Goal: Check status: Check status

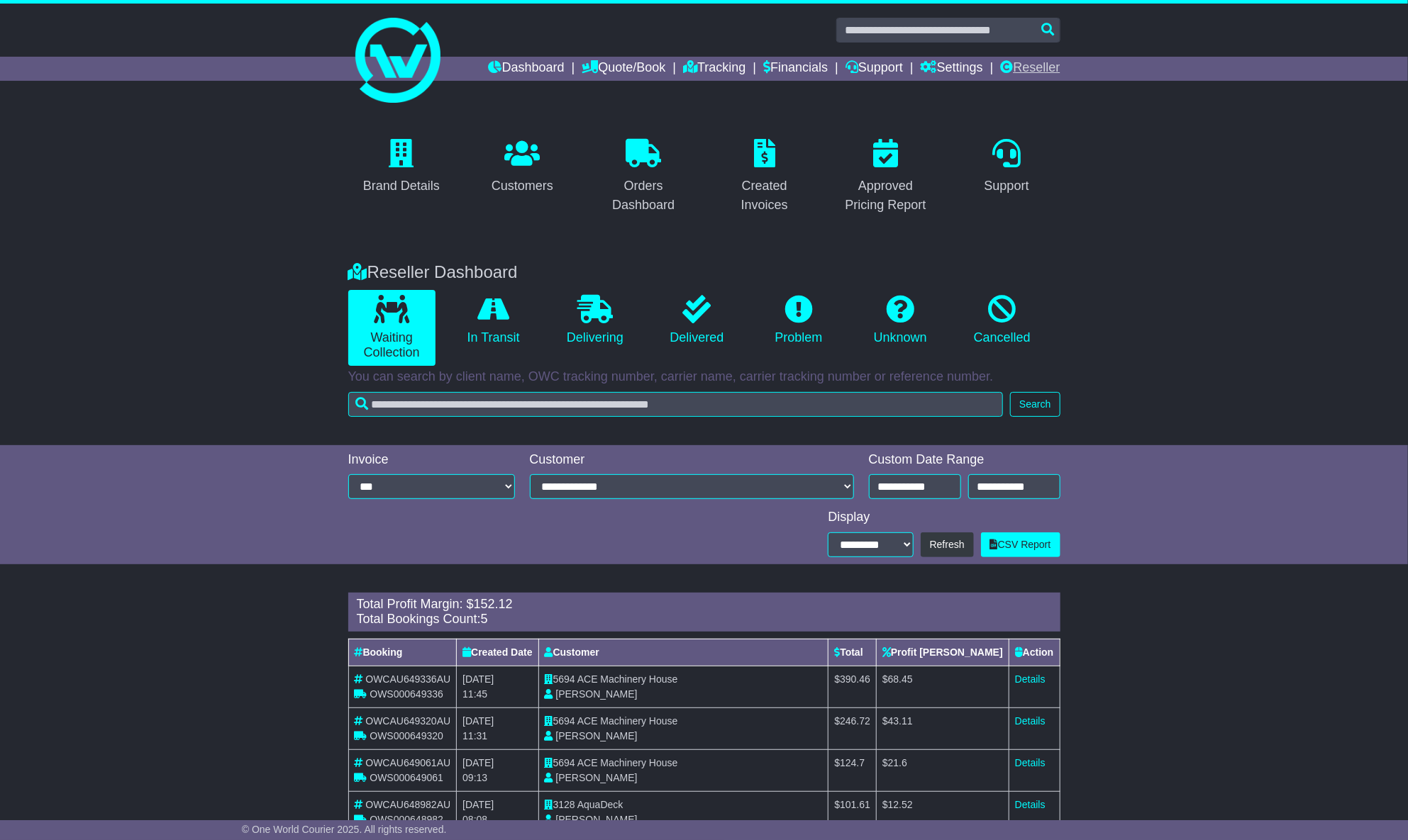
click at [1047, 66] on link "Reseller" at bounding box center [1030, 69] width 60 height 24
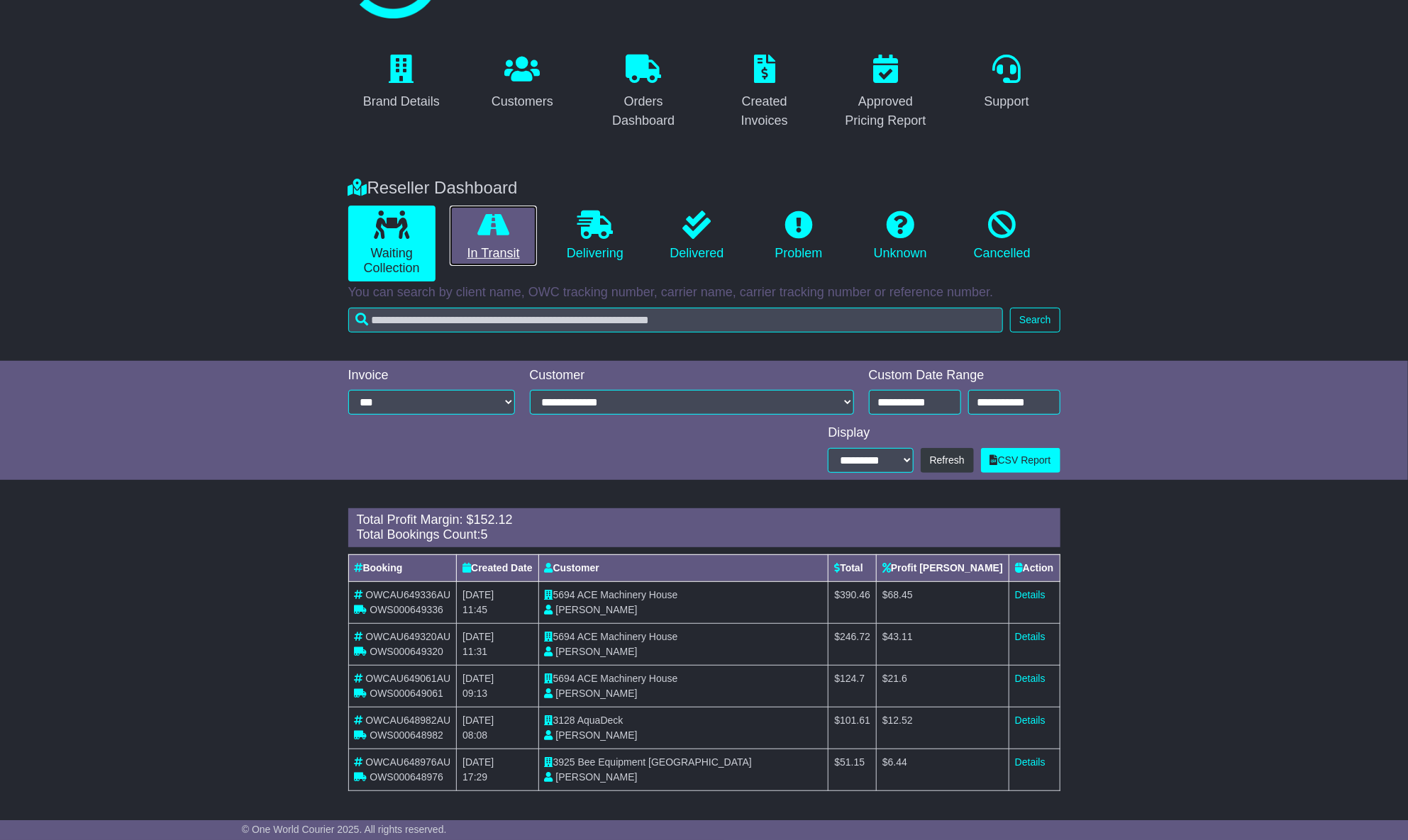
click at [484, 241] on link "In Transit" at bounding box center [493, 236] width 87 height 61
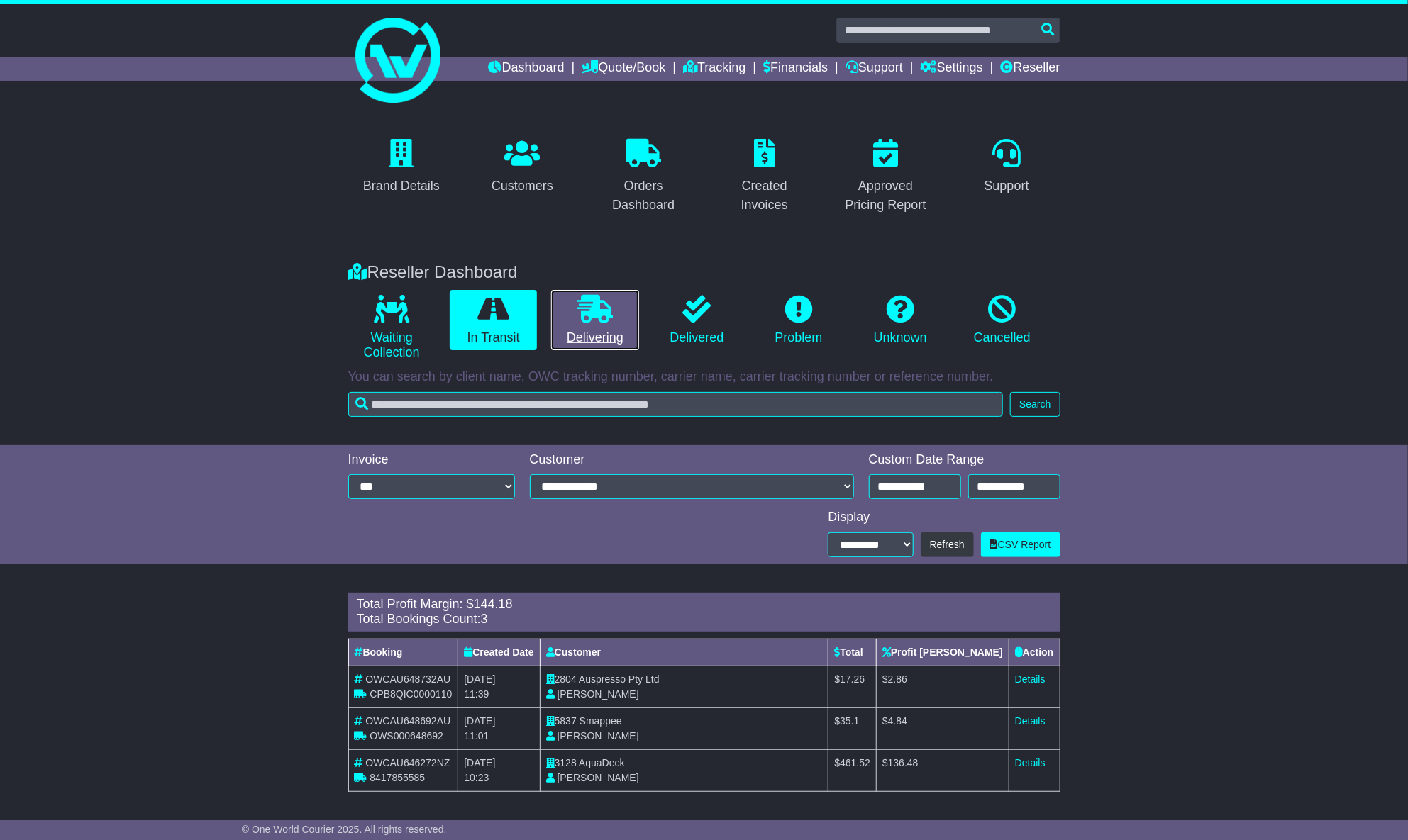
click at [590, 326] on link "Delivering" at bounding box center [595, 321] width 87 height 61
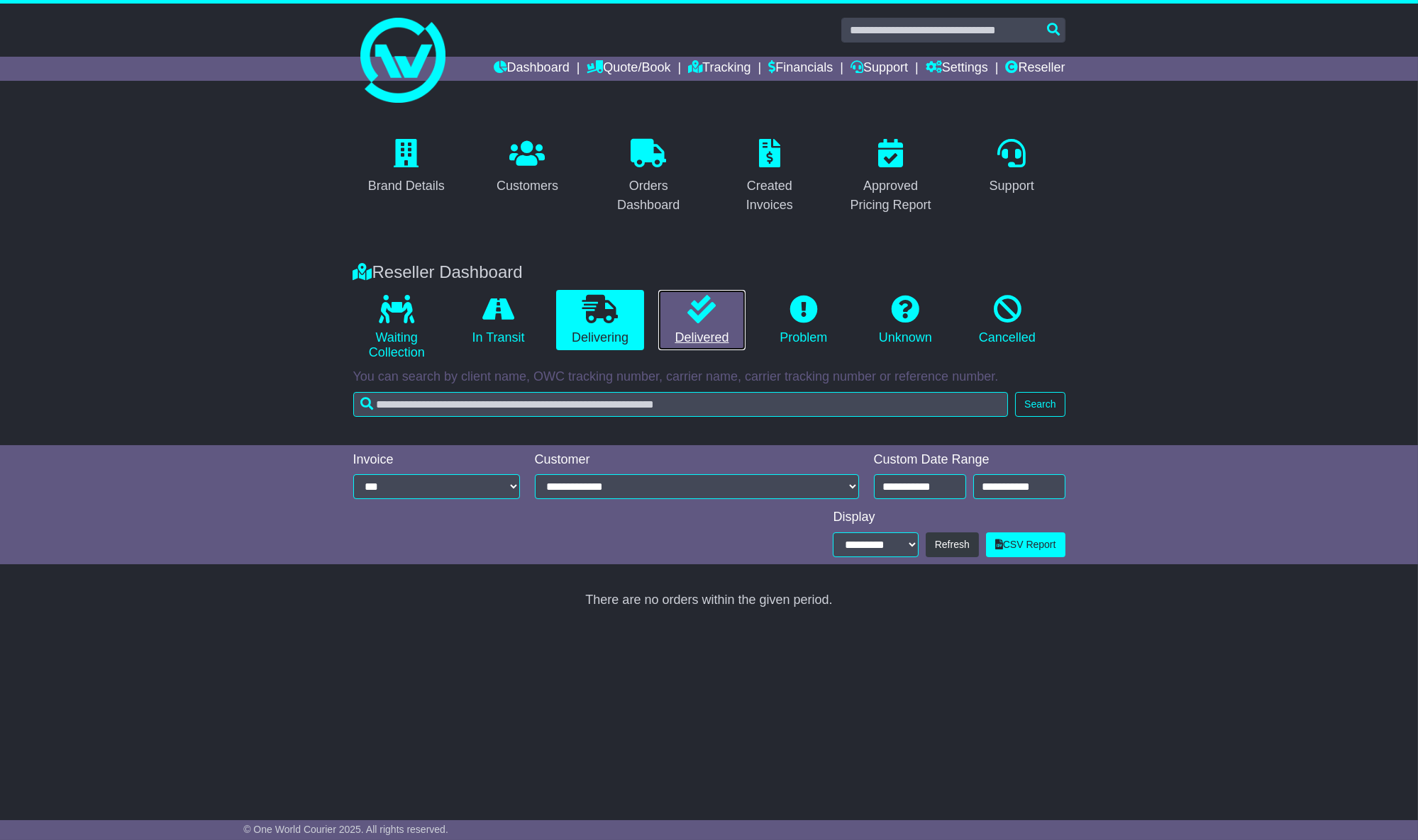
click at [687, 332] on link "Delivered" at bounding box center [702, 321] width 87 height 61
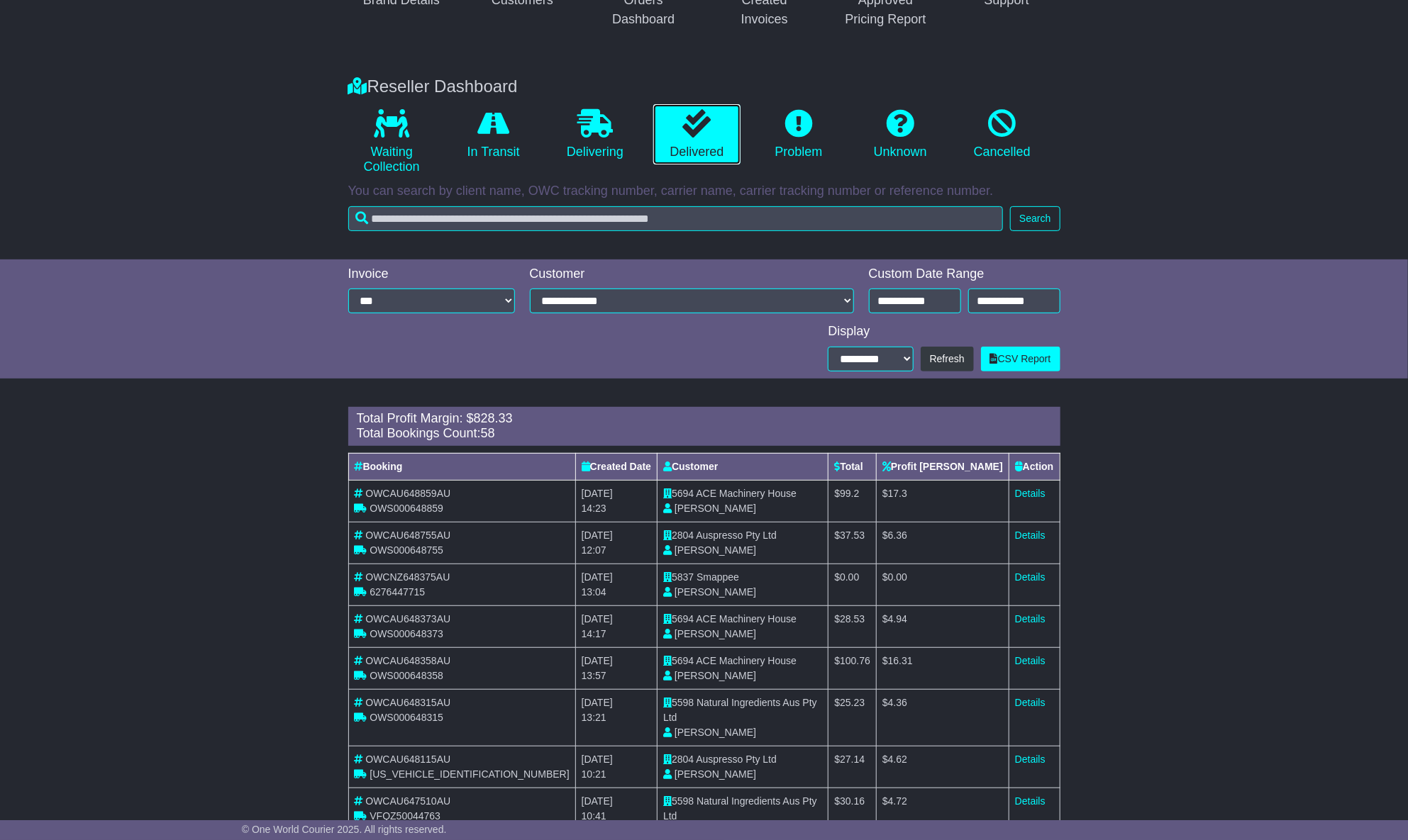
scroll to position [193, 0]
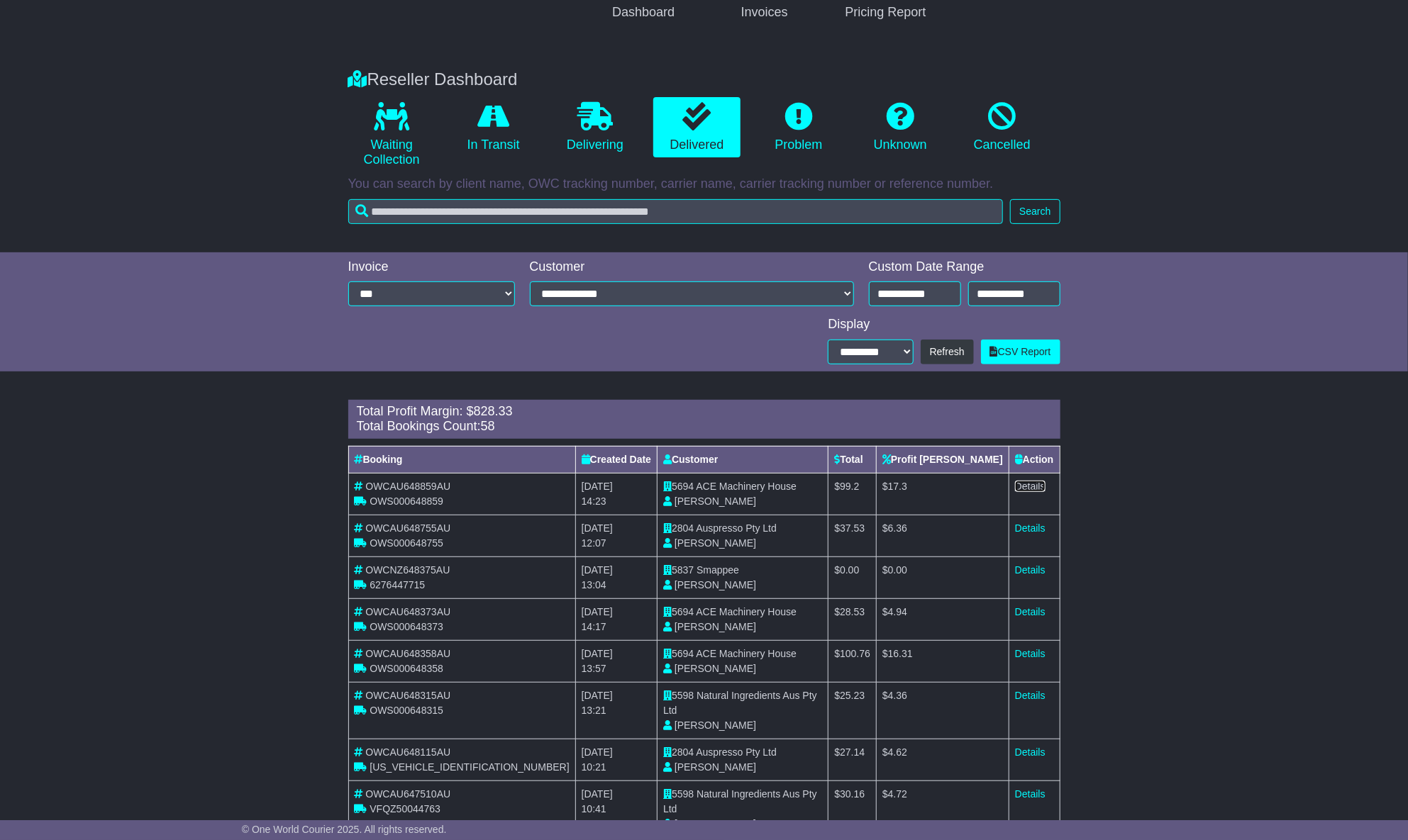
click at [1025, 482] on link "Details" at bounding box center [1030, 486] width 30 height 11
click at [1025, 608] on link "Details" at bounding box center [1030, 612] width 30 height 11
click at [1028, 648] on link "Details" at bounding box center [1030, 653] width 30 height 11
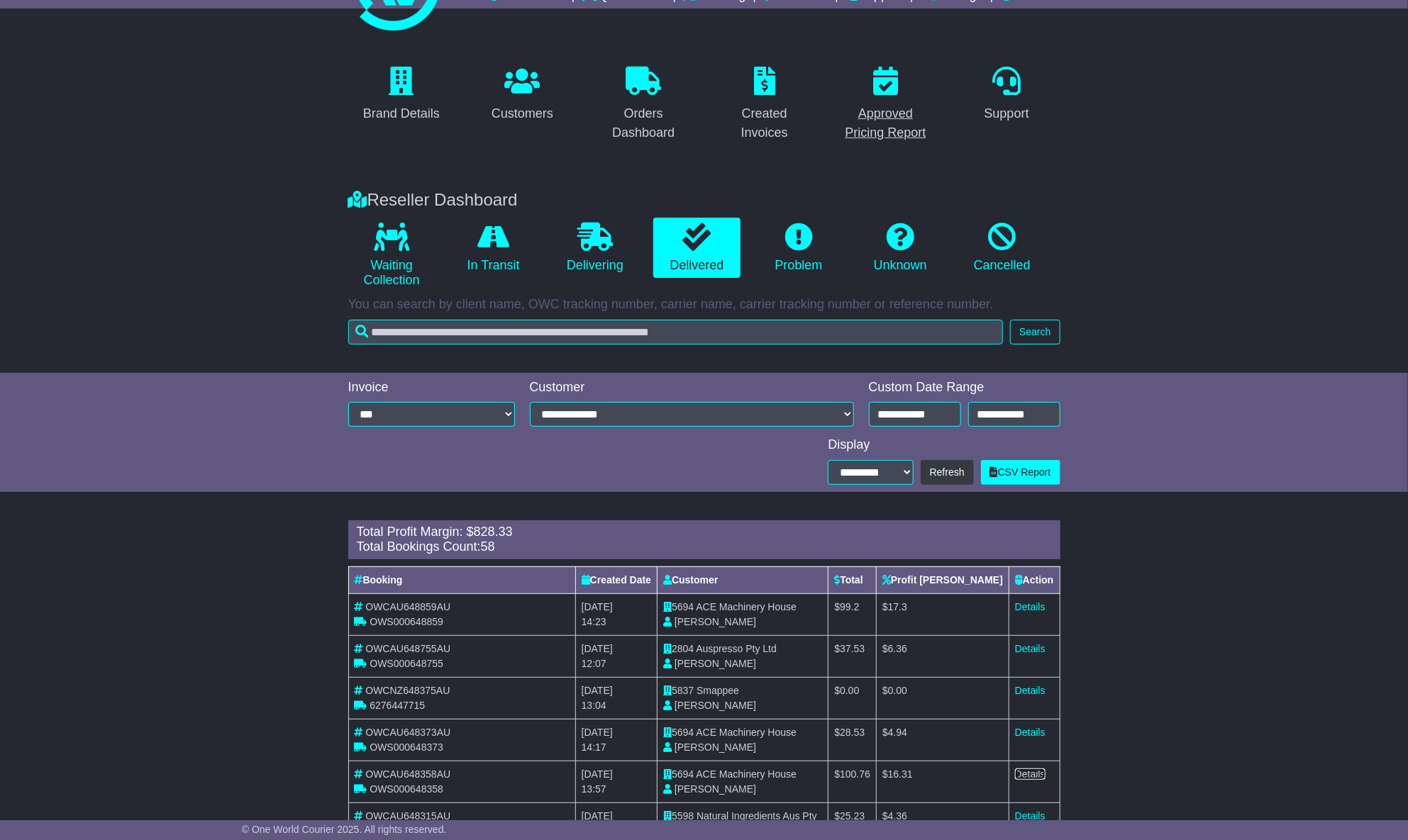
scroll to position [0, 0]
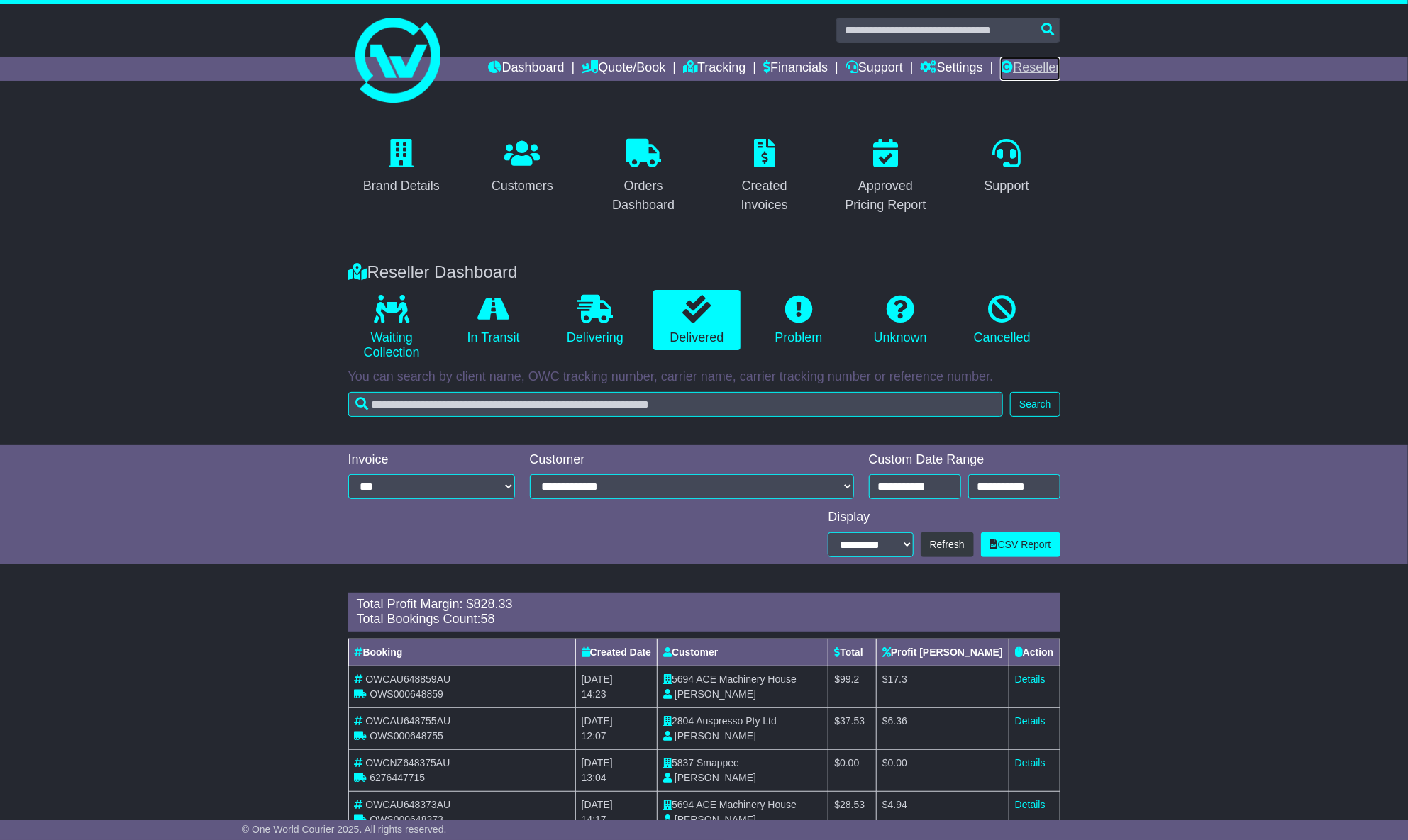
click at [1030, 64] on link "Reseller" at bounding box center [1030, 69] width 60 height 24
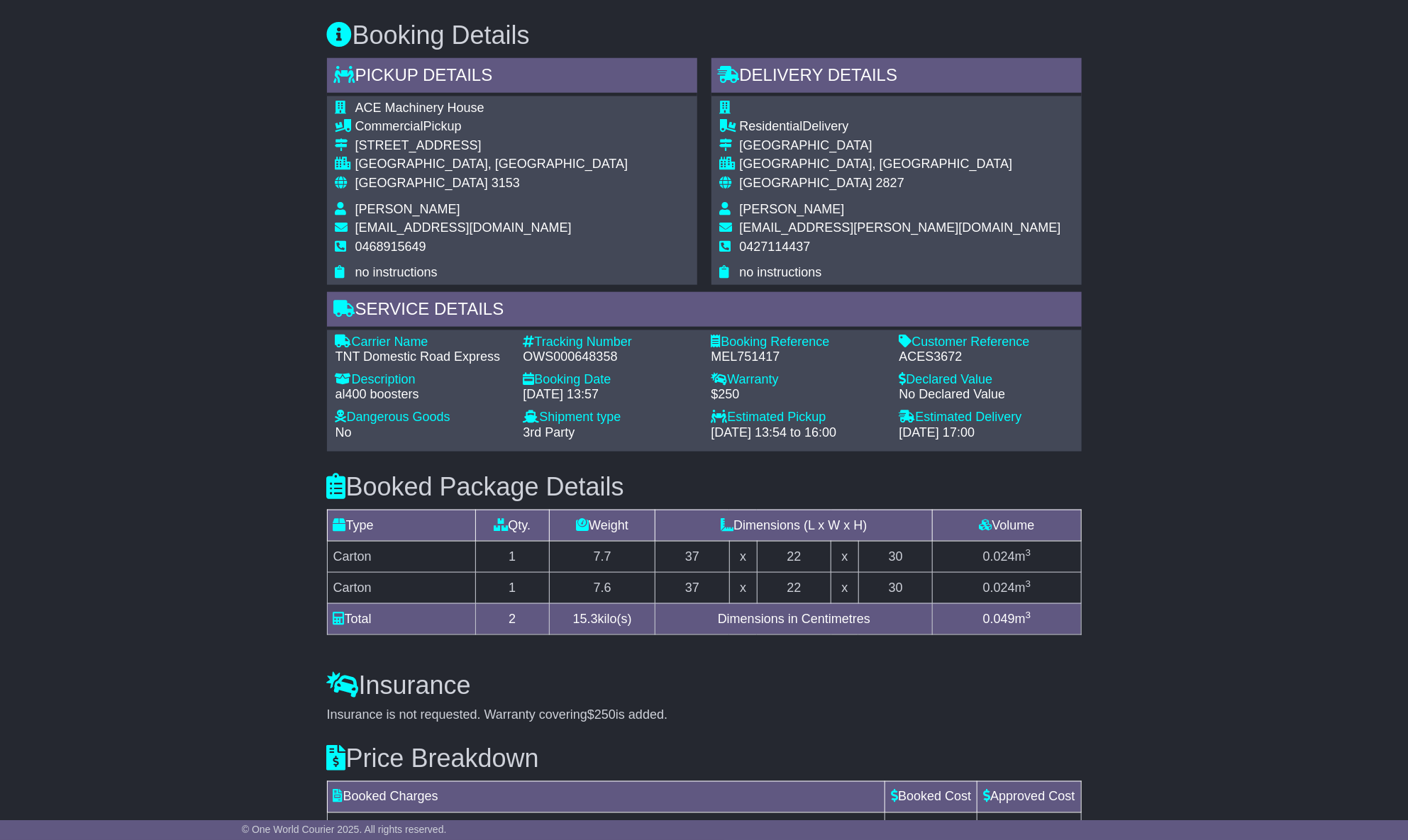
scroll to position [773, 0]
drag, startPoint x: 522, startPoint y: 351, endPoint x: 610, endPoint y: 357, distance: 88.2
click at [615, 361] on div "Tracking Number - OWS000648358" at bounding box center [610, 349] width 188 height 30
copy div "OWS000648358"
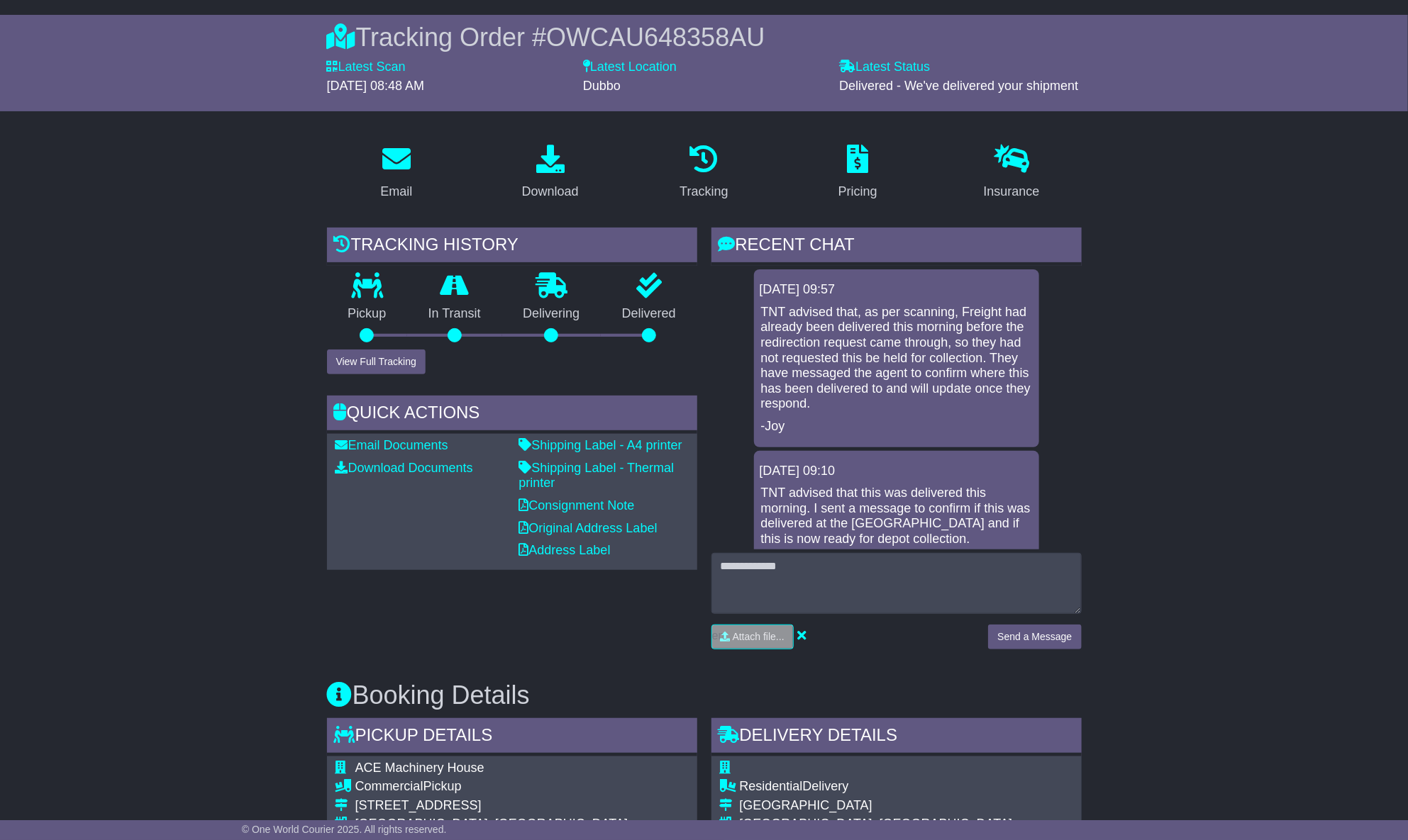
scroll to position [0, 0]
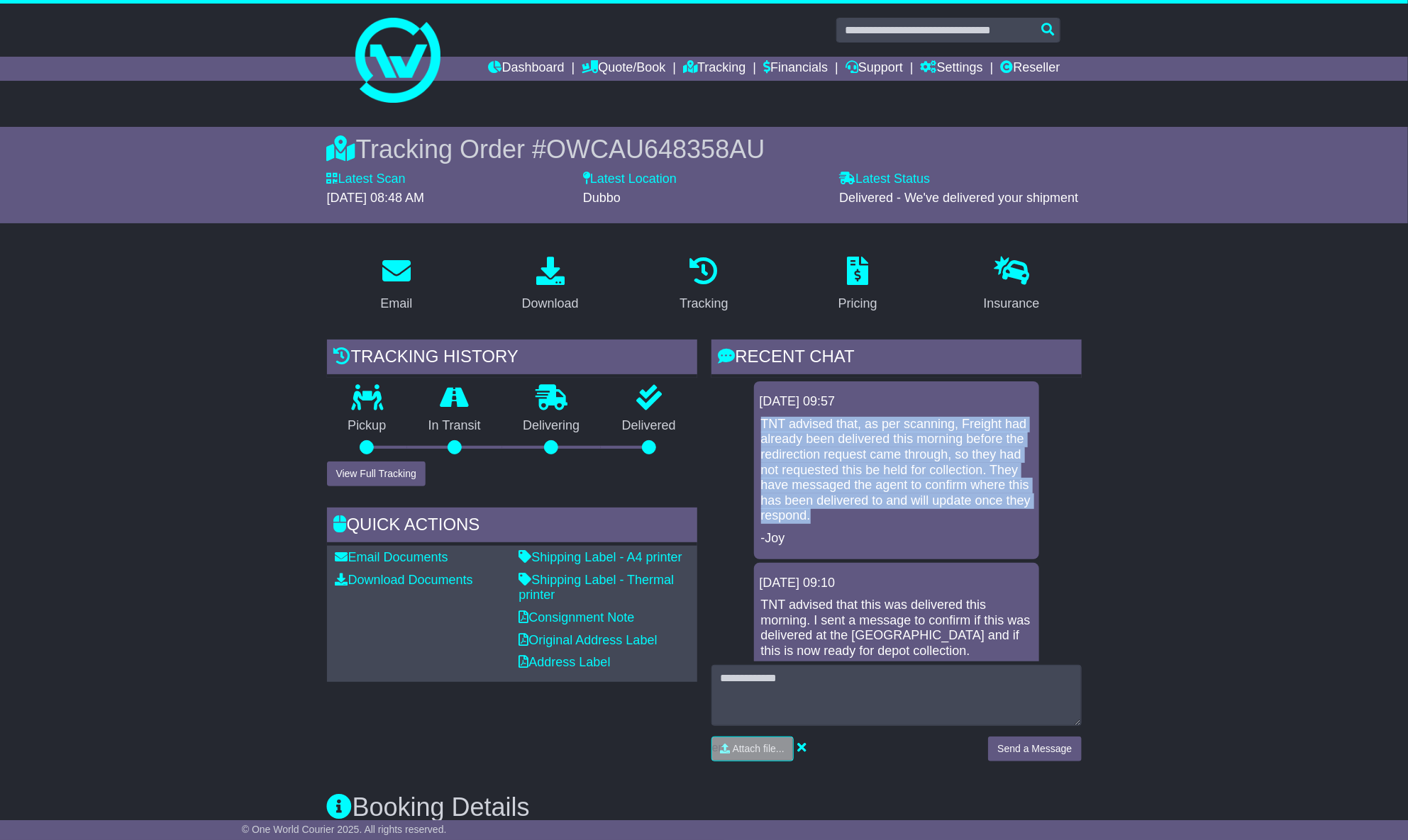
drag, startPoint x: 761, startPoint y: 419, endPoint x: 821, endPoint y: 518, distance: 115.8
click at [821, 518] on p "TNT advised that, as per scanning, Freight had already been delivered this morn…" at bounding box center [896, 470] width 271 height 107
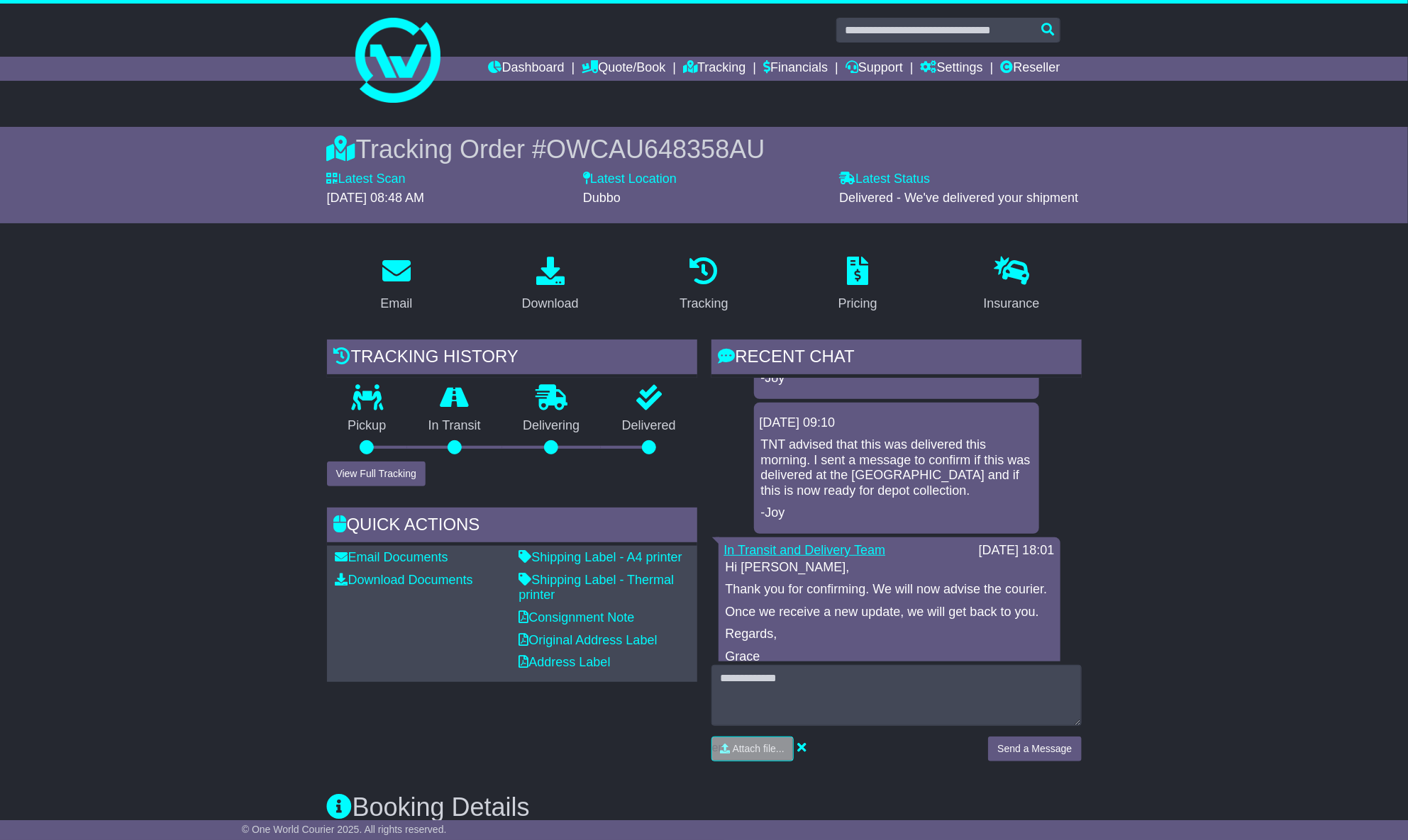
copy p "TNT advised that, as per scanning, Freight had already been delivered this morn…"
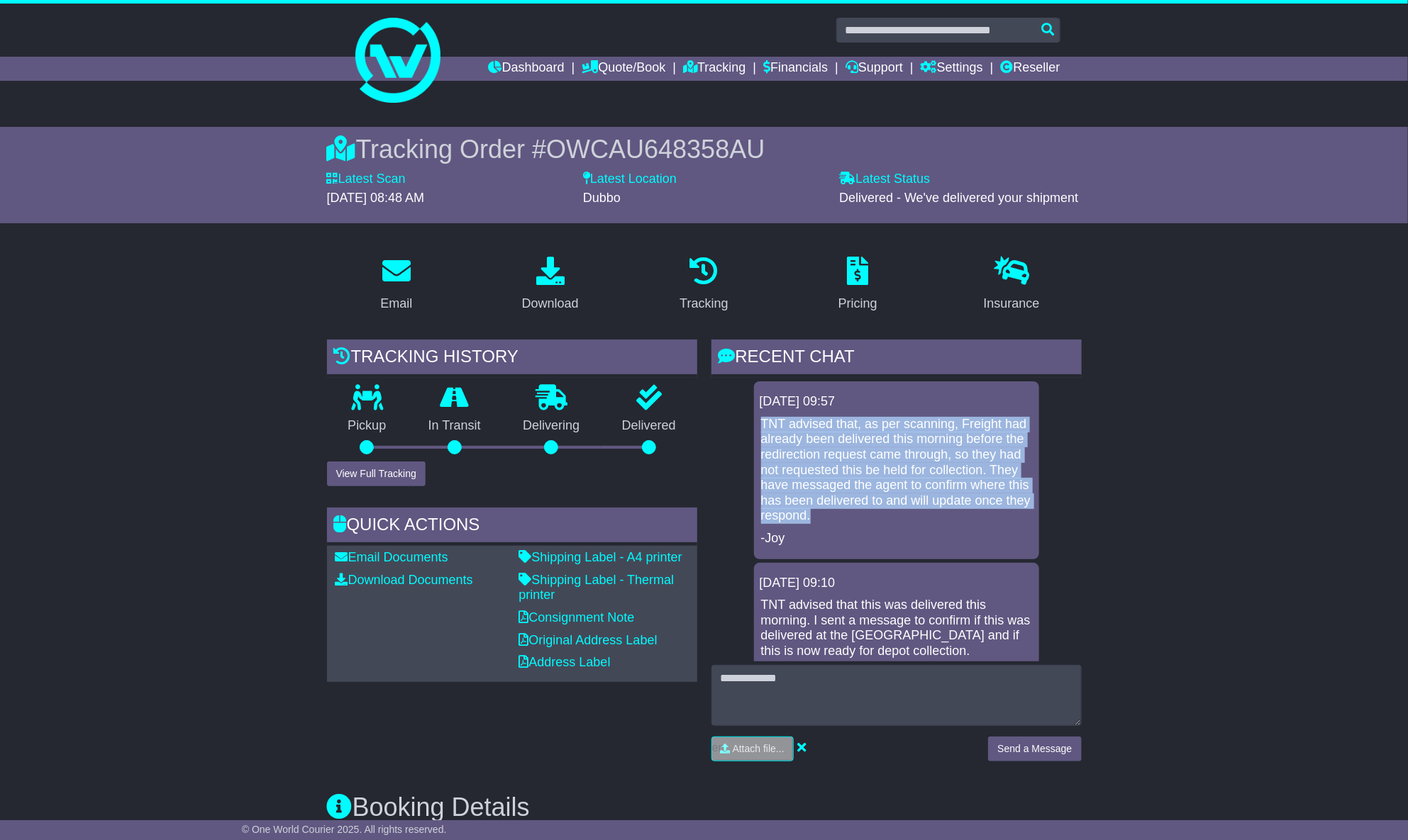
copy p "TNT advised that, as per scanning, Freight had already been delivered this morn…"
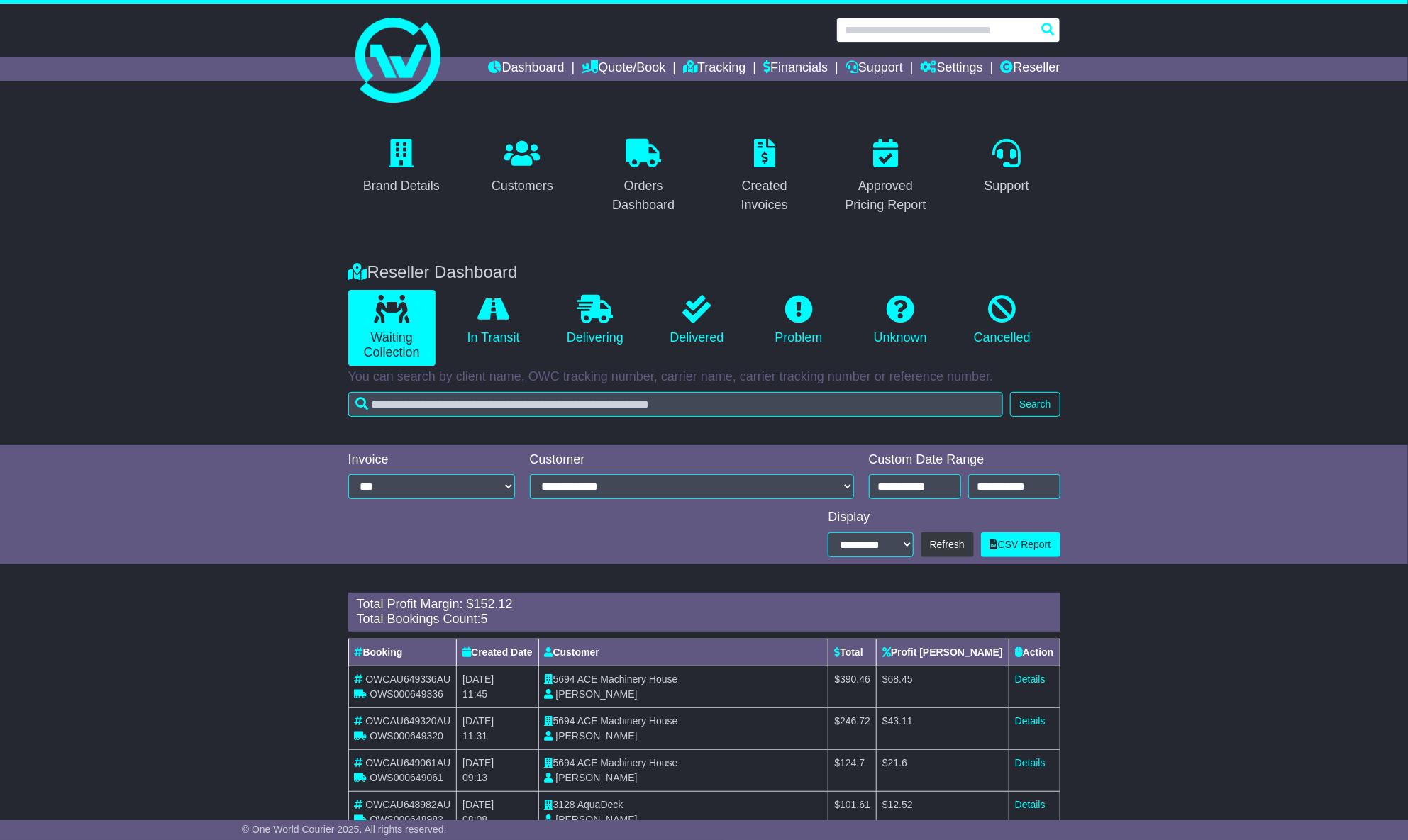
click at [921, 21] on input "text" at bounding box center [948, 30] width 224 height 25
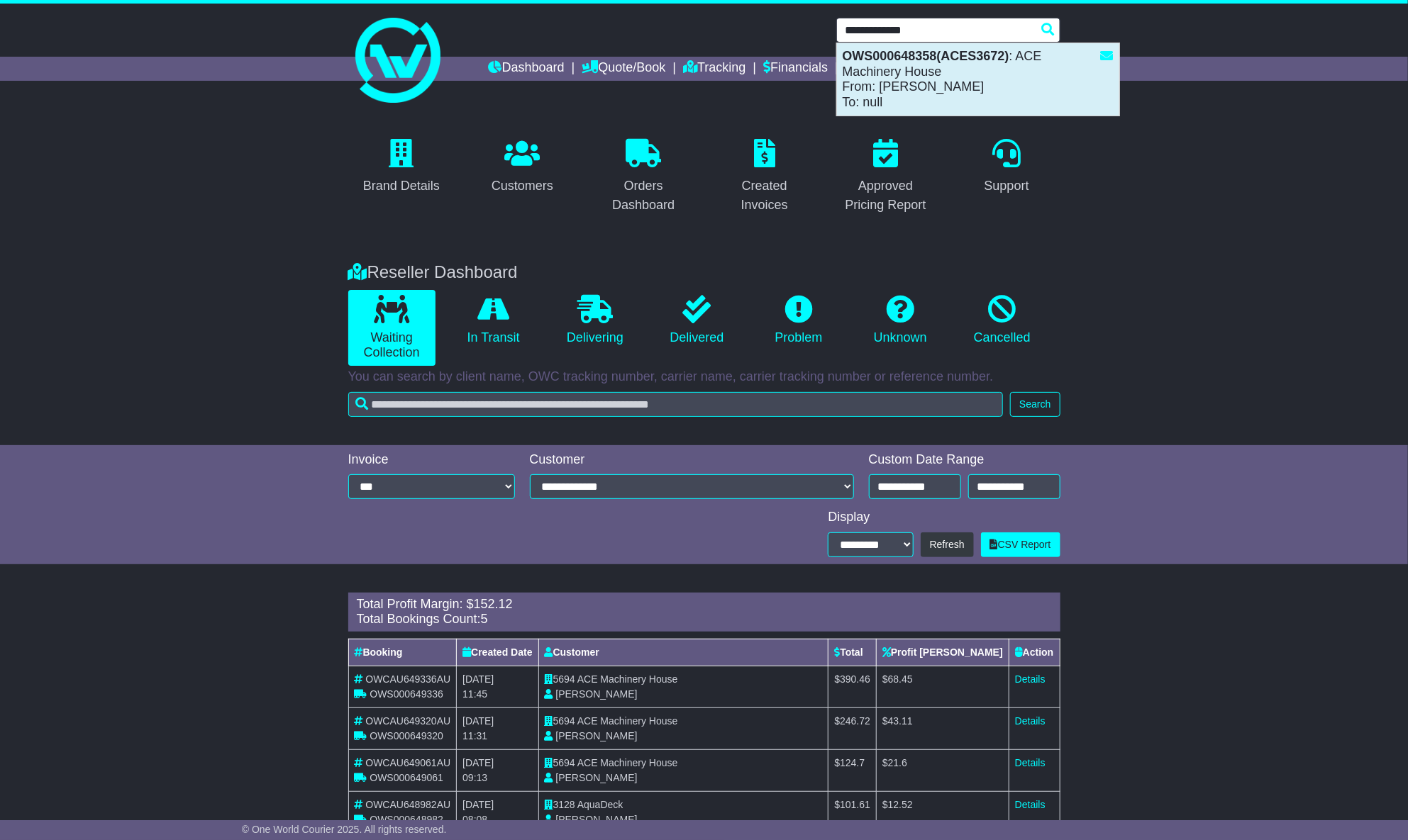
click at [927, 66] on div "OWS000648358(ACES3672) : ACE Machinery House From: [PERSON_NAME] To: null" at bounding box center [977, 80] width 282 height 72
type input "**********"
